Goal: Navigation & Orientation: Find specific page/section

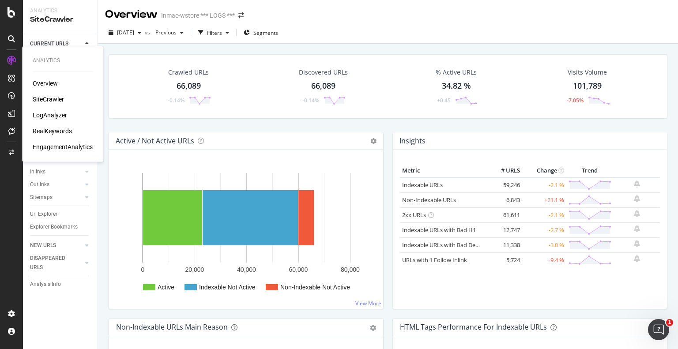
click at [56, 115] on div "LogAnalyzer" at bounding box center [50, 115] width 34 height 9
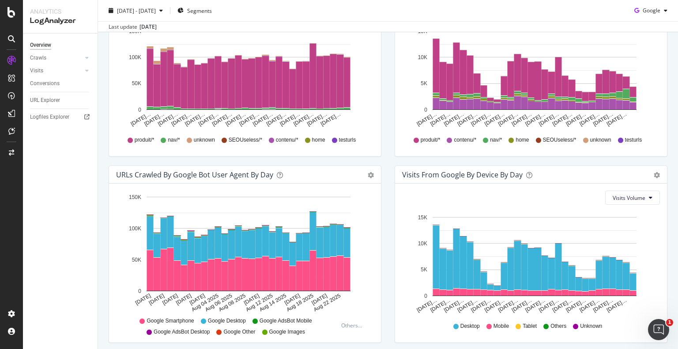
scroll to position [386, 0]
